Goal: Information Seeking & Learning: Check status

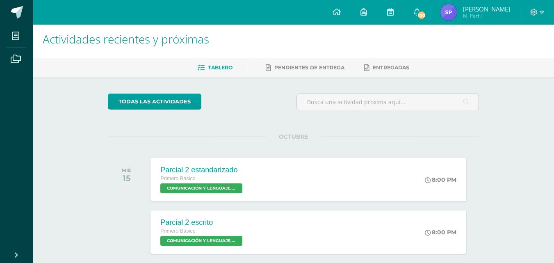
scroll to position [5, 0]
click at [445, 10] on img at bounding box center [448, 12] width 16 height 16
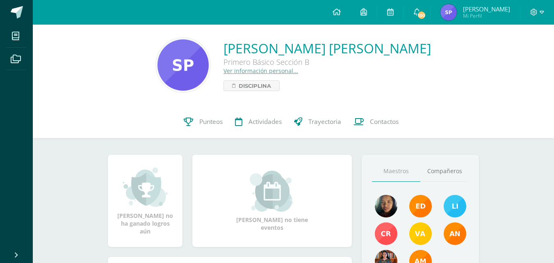
click at [185, 77] on img at bounding box center [182, 64] width 51 height 51
click at [191, 113] on link "Punteos" at bounding box center [202, 121] width 51 height 33
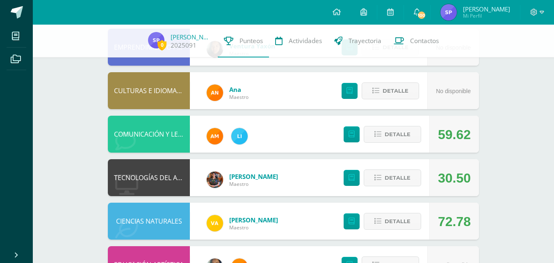
scroll to position [272, 0]
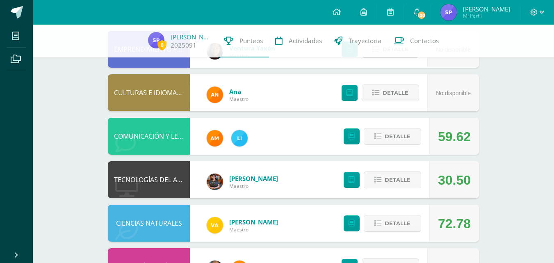
click at [164, 136] on div "COMUNICACIÓN Y LENGUAJE, IDIOMA EXTRANJERO" at bounding box center [149, 136] width 82 height 37
click at [119, 138] on icon at bounding box center [125, 143] width 20 height 20
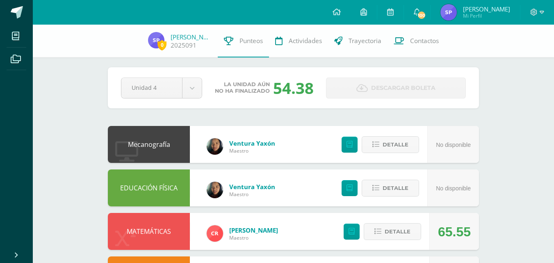
scroll to position [0, 0]
